Goal: Information Seeking & Learning: Find specific page/section

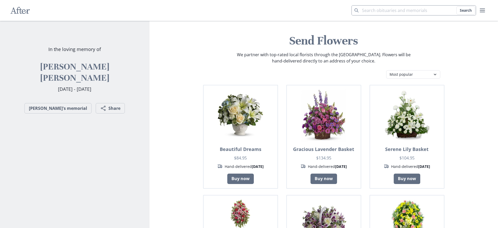
click at [382, 8] on input "Search term" at bounding box center [414, 10] width 125 height 10
type input "Angelines"
click at [457, 6] on button "Search" at bounding box center [466, 10] width 19 height 8
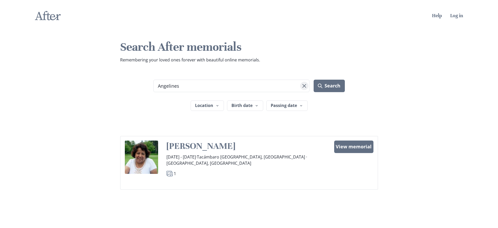
click at [303, 87] on icon "Clear" at bounding box center [305, 86] width 4 height 4
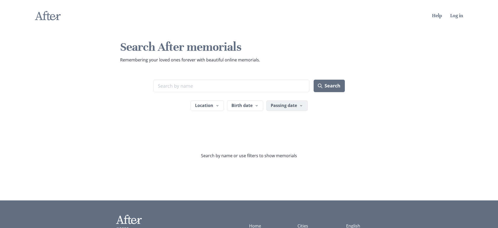
click at [291, 108] on button "Passing date" at bounding box center [286, 105] width 41 height 10
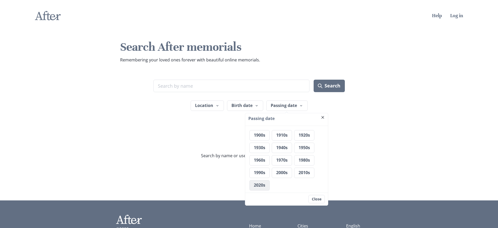
click at [261, 186] on button "2020s" at bounding box center [260, 185] width 20 height 10
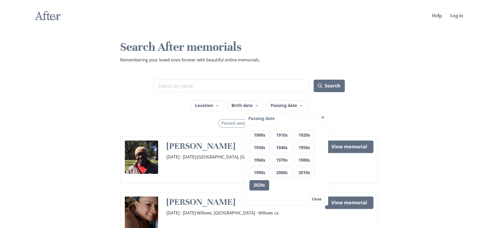
click at [312, 40] on h1 "Search After memorials" at bounding box center [249, 47] width 258 height 15
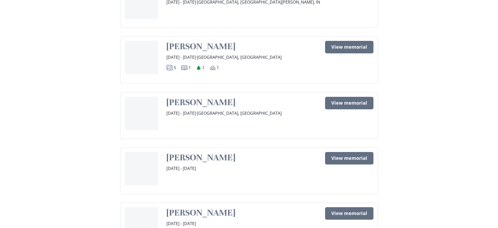
scroll to position [384, 0]
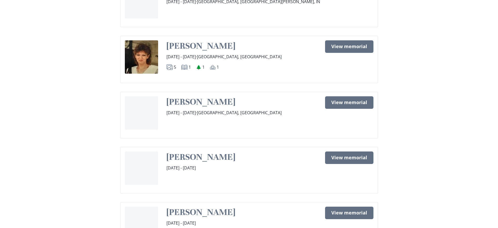
click at [194, 96] on link "[PERSON_NAME]" at bounding box center [201, 101] width 69 height 11
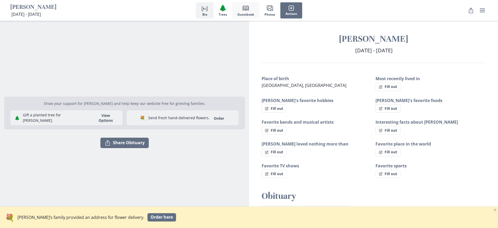
click at [249, 5] on span "Book" at bounding box center [245, 7] width 7 height 7
